Goal: Task Accomplishment & Management: Complete application form

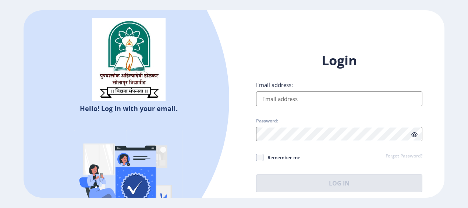
click at [264, 96] on input "Email address:" at bounding box center [339, 98] width 166 height 15
type input "[EMAIL_ADDRESS][DOMAIN_NAME]"
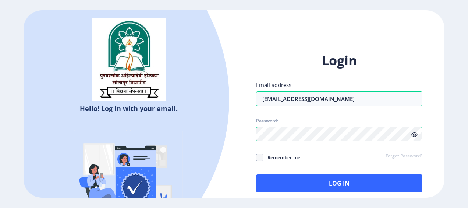
click at [272, 159] on span "Remember me" at bounding box center [282, 157] width 37 height 9
click at [257, 157] on input "Remember me" at bounding box center [256, 157] width 0 height 0
checkbox input "true"
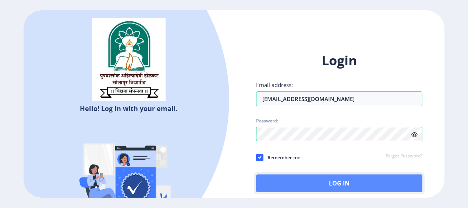
click at [268, 182] on button "Log In" at bounding box center [339, 183] width 166 height 18
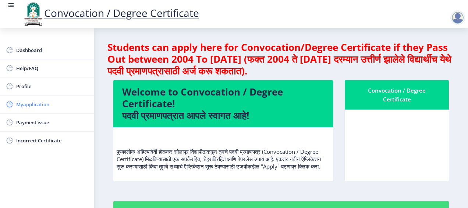
click at [42, 108] on link "Myapplication" at bounding box center [47, 104] width 94 height 18
